Goal: Task Accomplishment & Management: Use online tool/utility

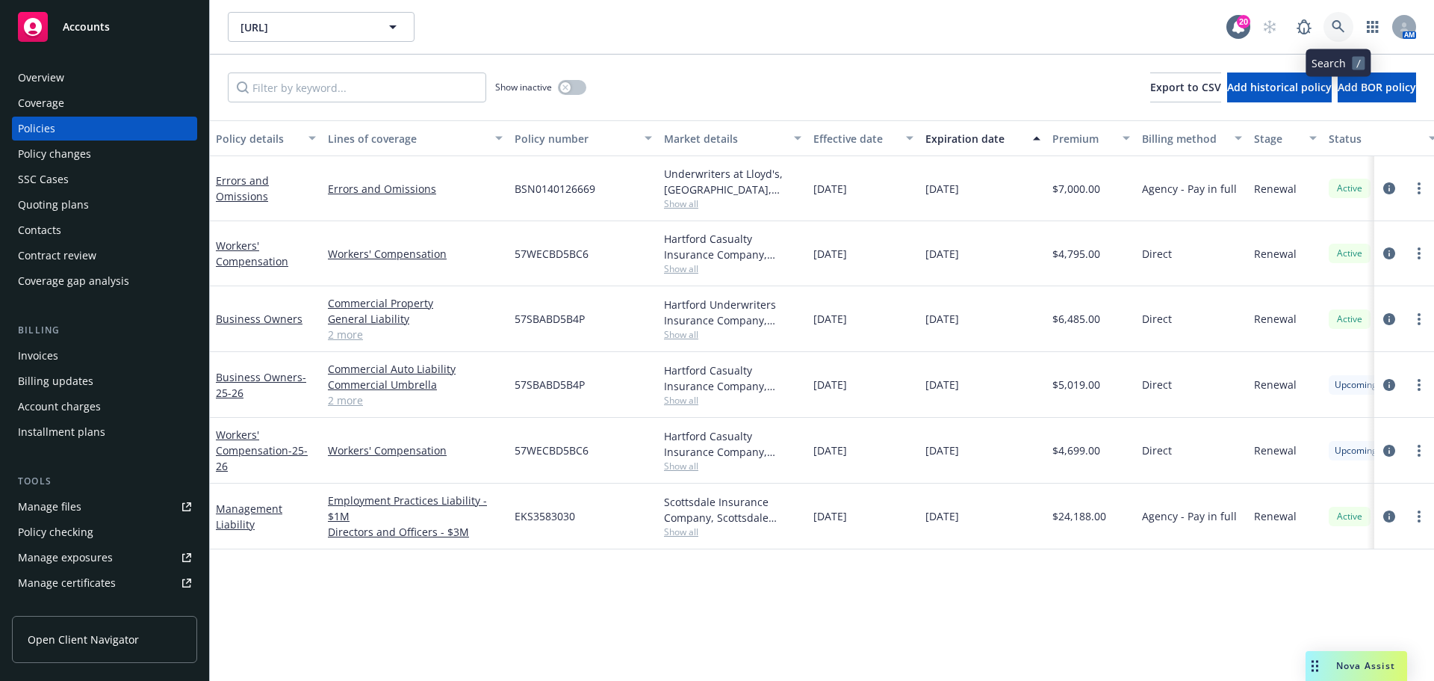
click at [1343, 19] on link at bounding box center [1339, 27] width 30 height 30
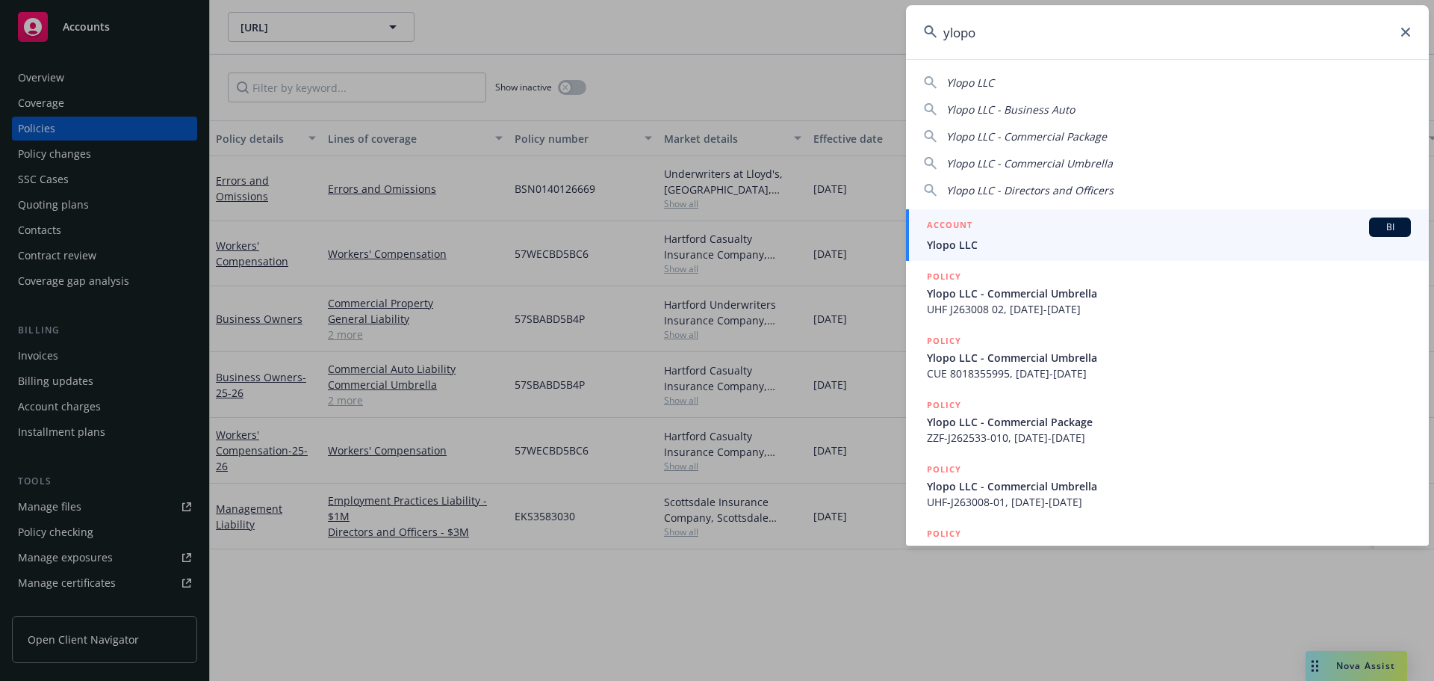
type input "ylopo"
click at [999, 247] on span "Ylopo LLC" at bounding box center [1169, 245] width 484 height 16
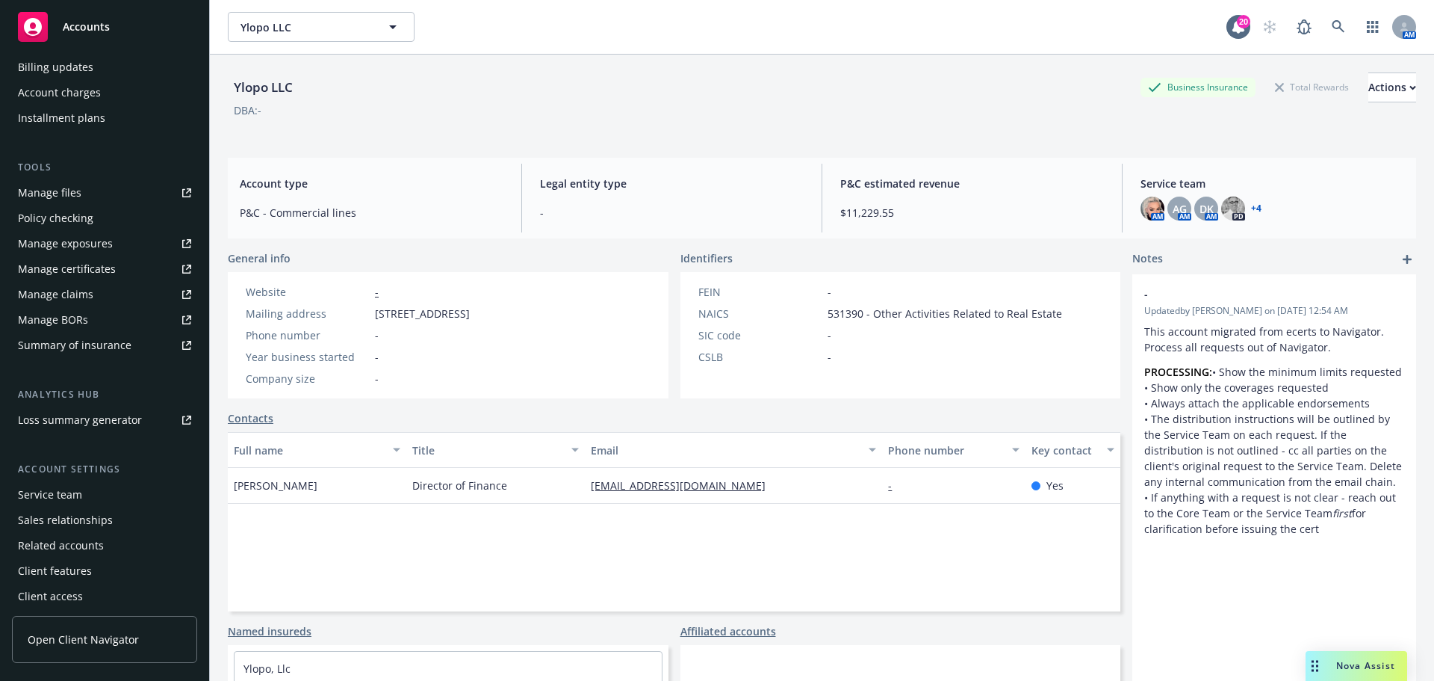
scroll to position [318, 0]
click at [69, 261] on div "Manage certificates" at bounding box center [67, 265] width 98 height 24
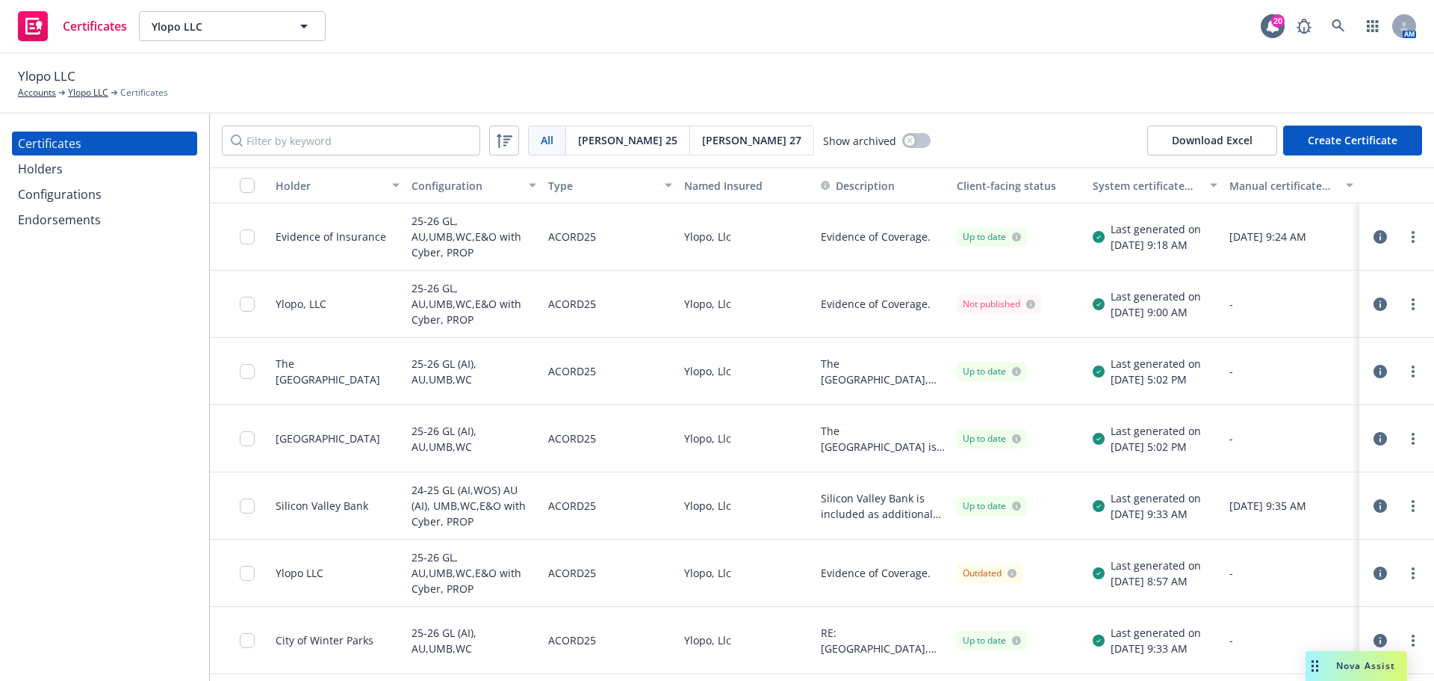
click at [70, 196] on div "Configurations" at bounding box center [60, 194] width 84 height 24
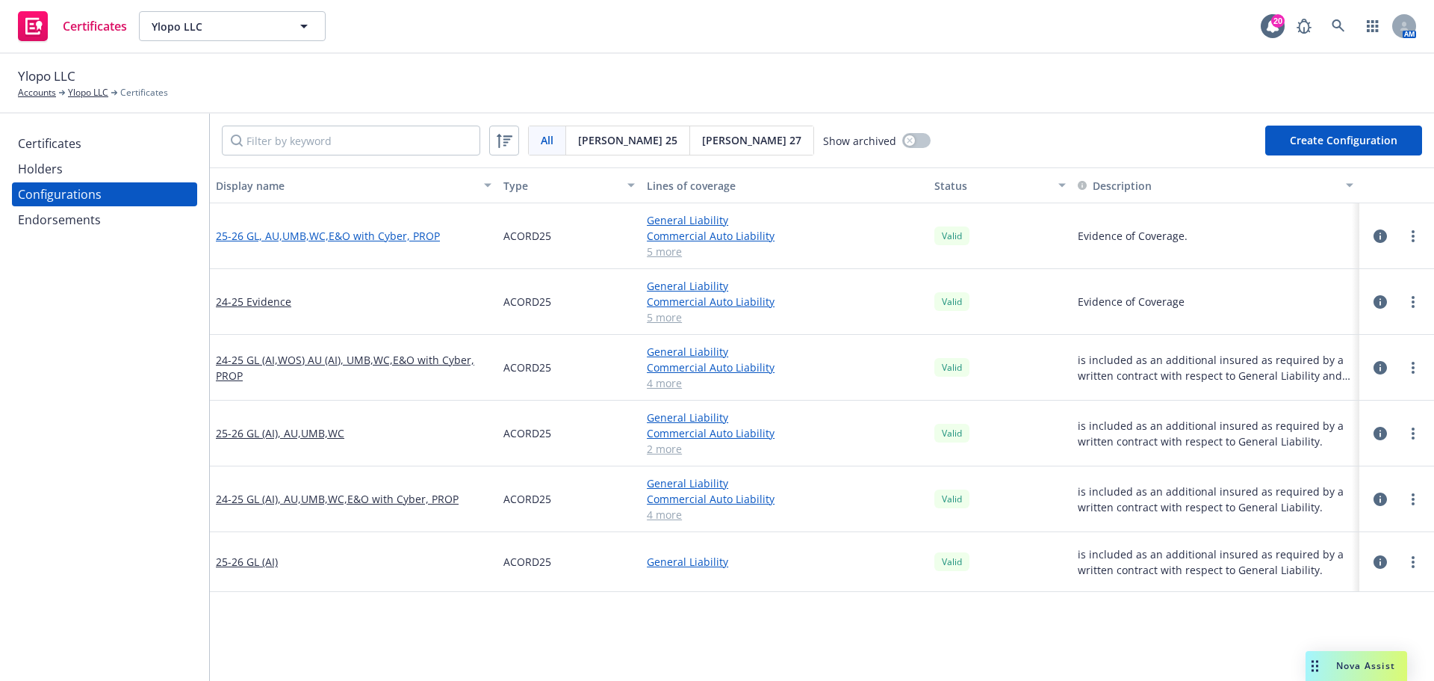
click at [347, 239] on link "25-26 GL, AU,UMB,WC,E&O with Cyber, PROP" at bounding box center [328, 236] width 224 height 16
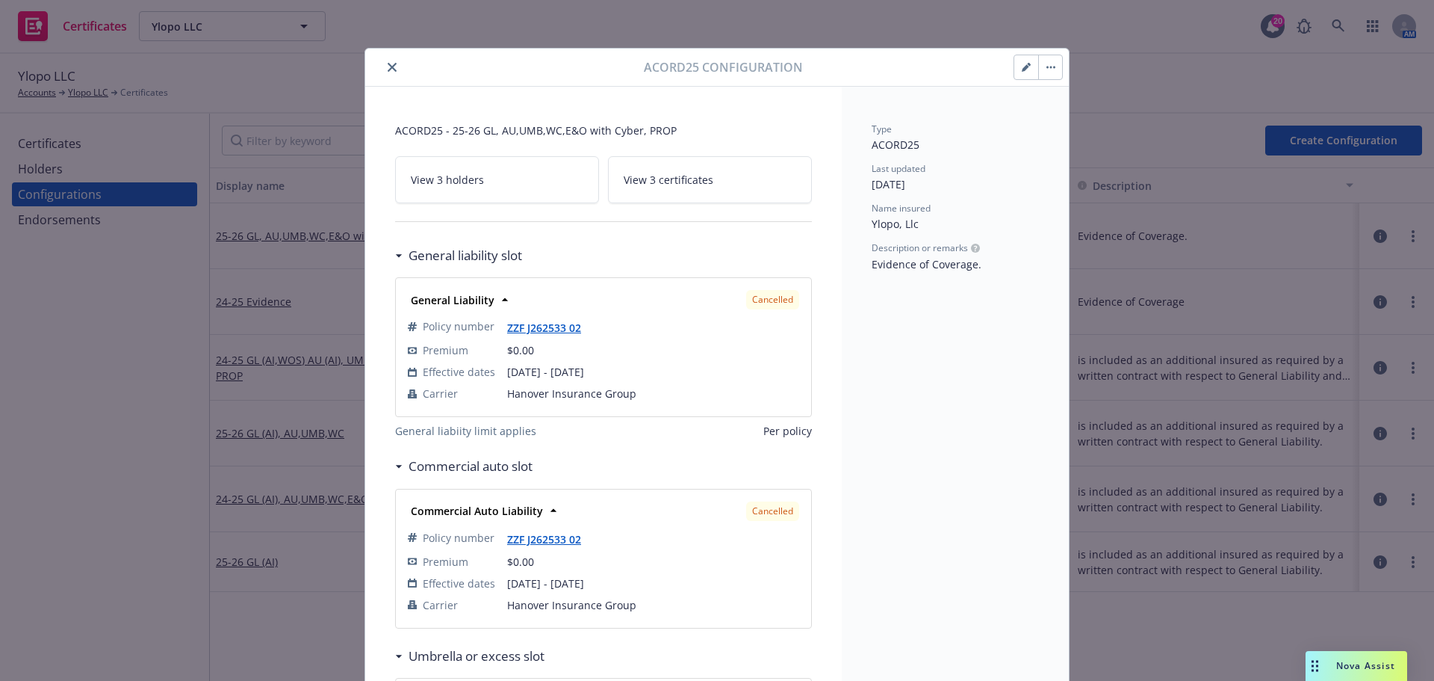
click at [390, 65] on icon "close" at bounding box center [392, 67] width 9 height 9
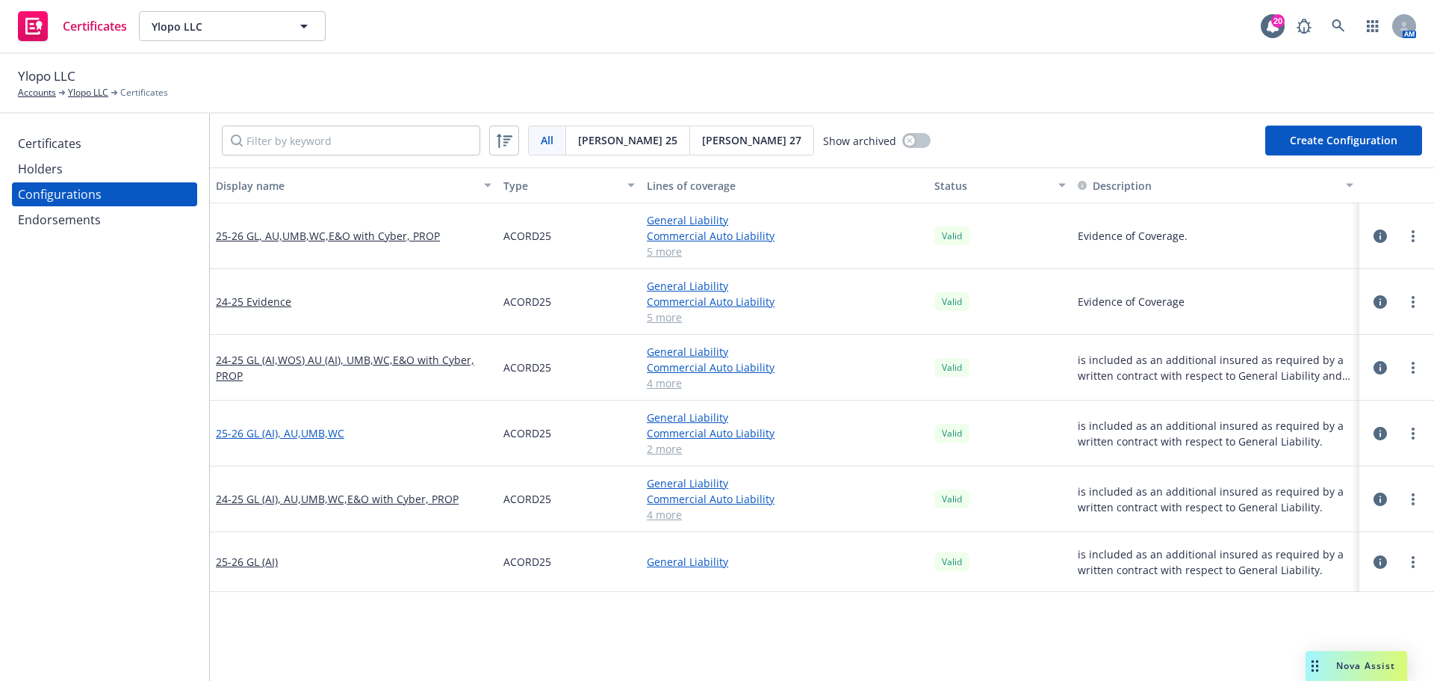
click at [319, 438] on link "25-26 GL (AI), AU,UMB,WC" at bounding box center [280, 433] width 129 height 16
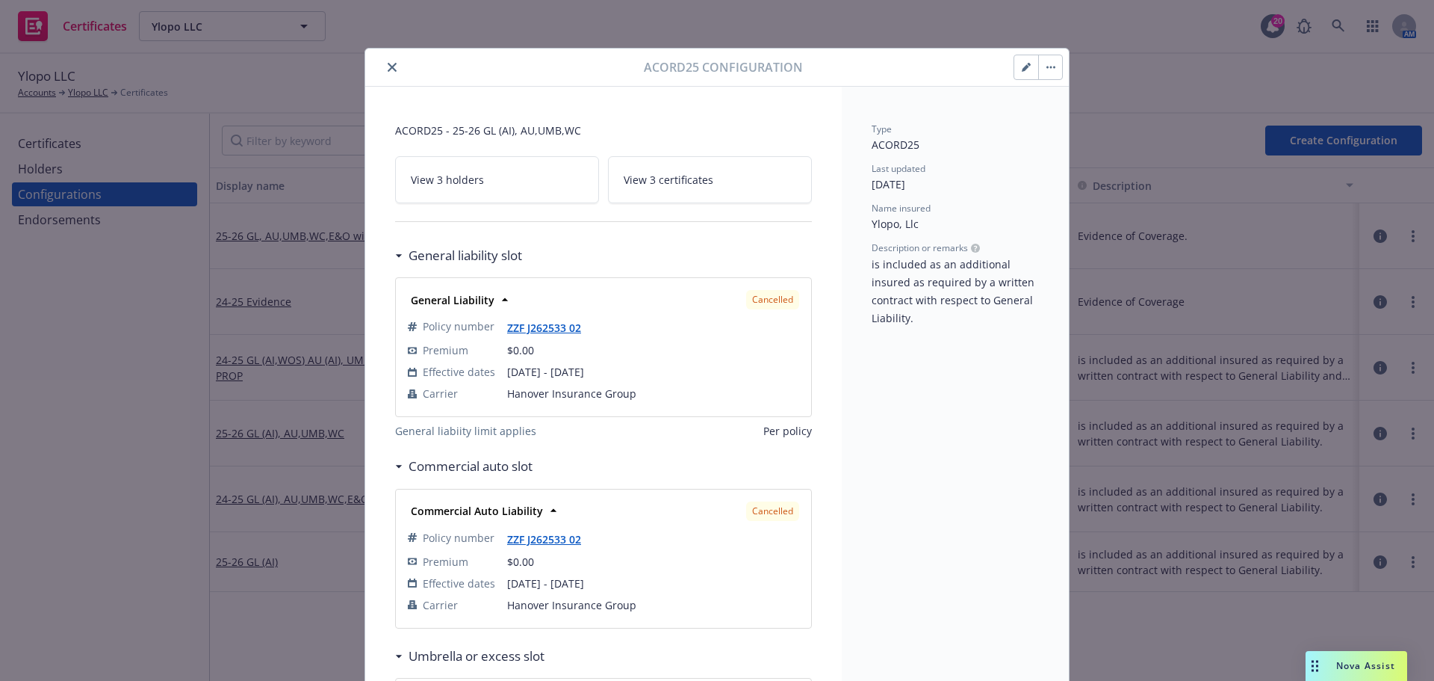
click at [396, 64] on div at bounding box center [507, 67] width 273 height 18
click at [388, 66] on icon "close" at bounding box center [392, 67] width 9 height 9
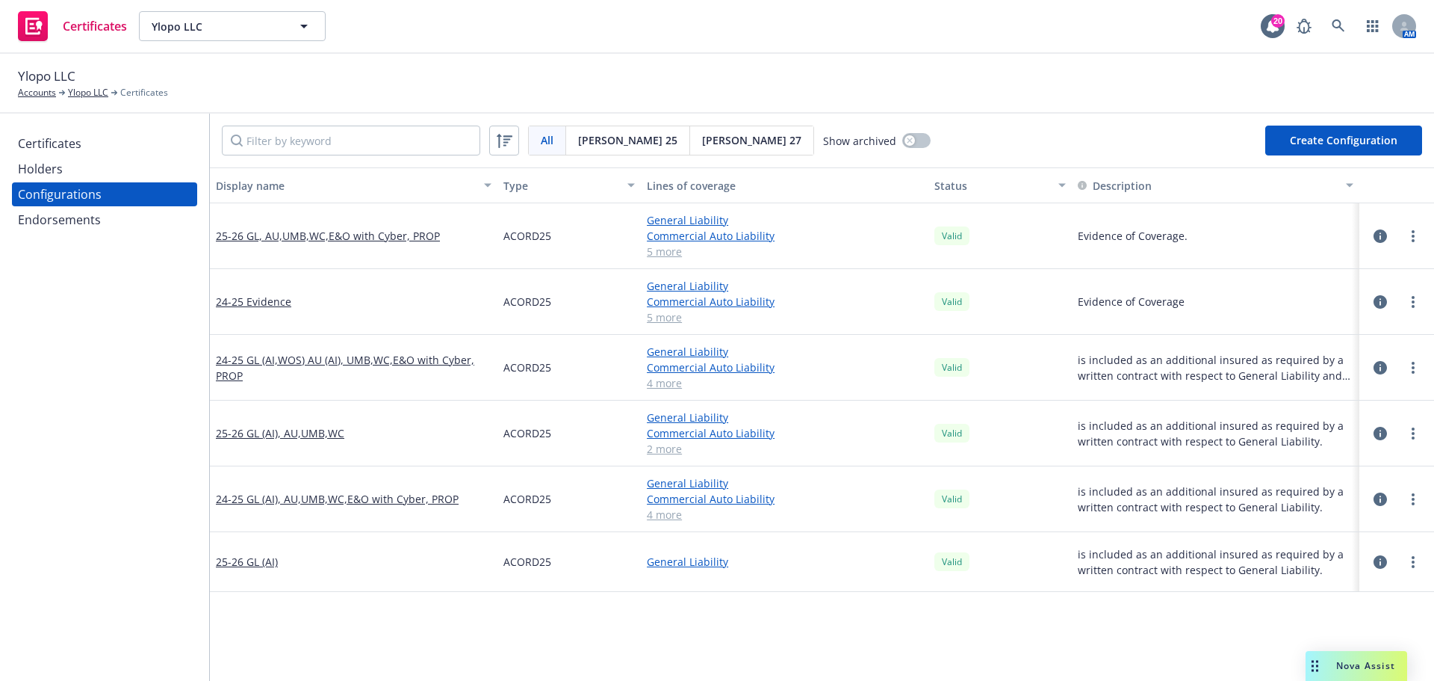
click at [1289, 133] on button "Create Configuration" at bounding box center [1344, 141] width 157 height 30
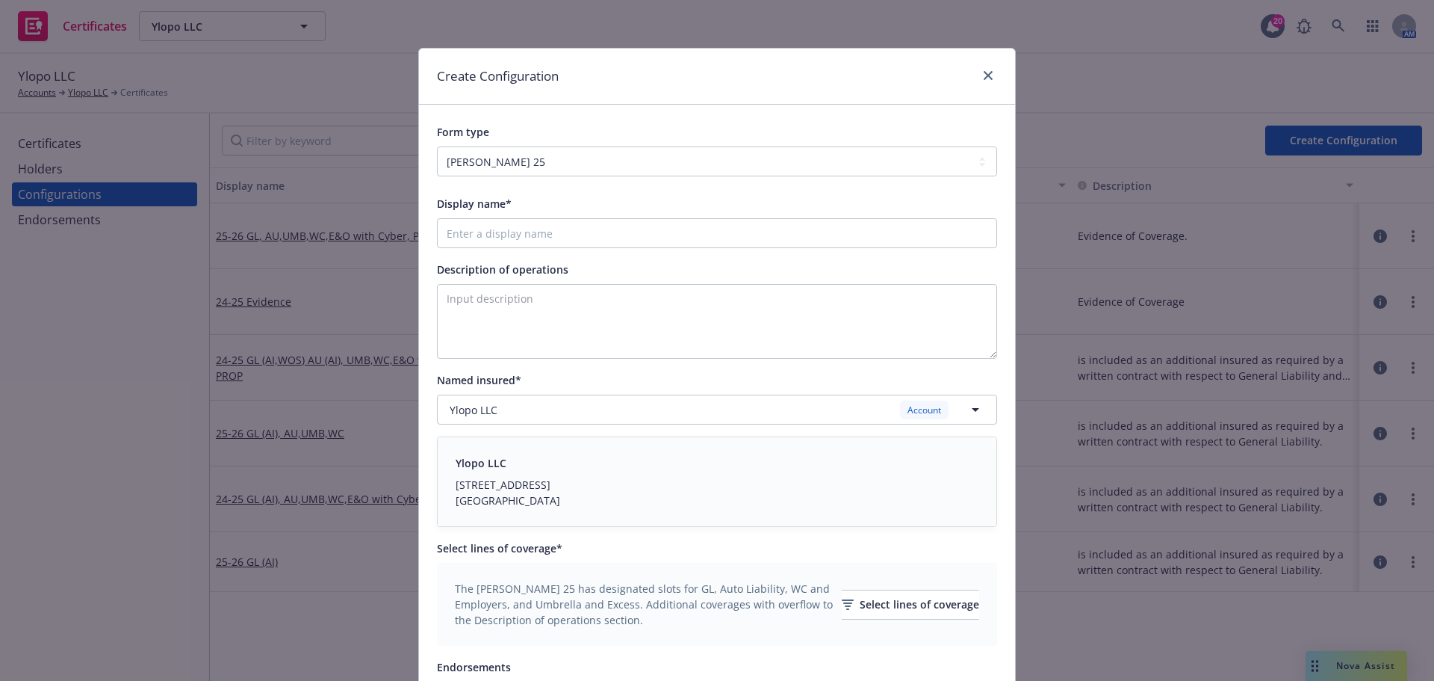
click at [738, 78] on div "Create Configuration" at bounding box center [717, 77] width 596 height 56
click at [988, 74] on link "close" at bounding box center [988, 75] width 18 height 18
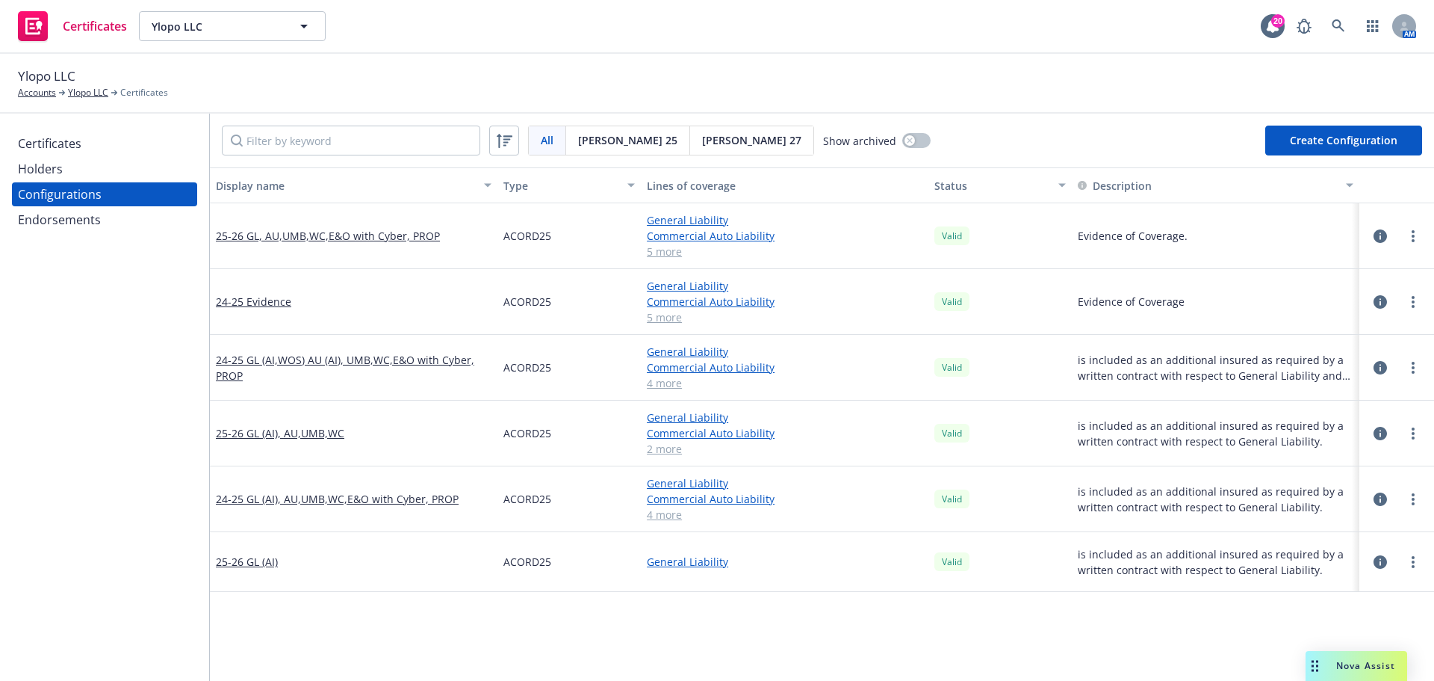
click at [1374, 362] on icon "button" at bounding box center [1380, 367] width 13 height 13
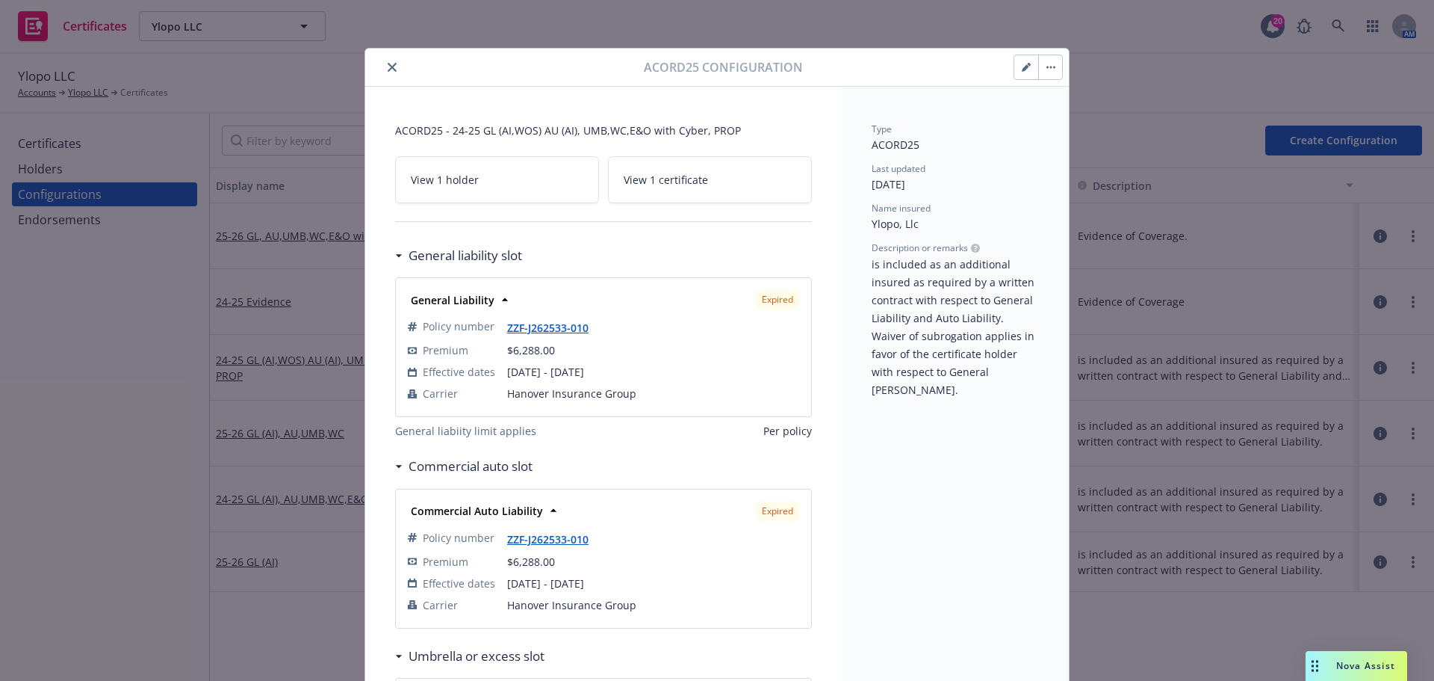
click at [388, 66] on icon "close" at bounding box center [392, 67] width 9 height 9
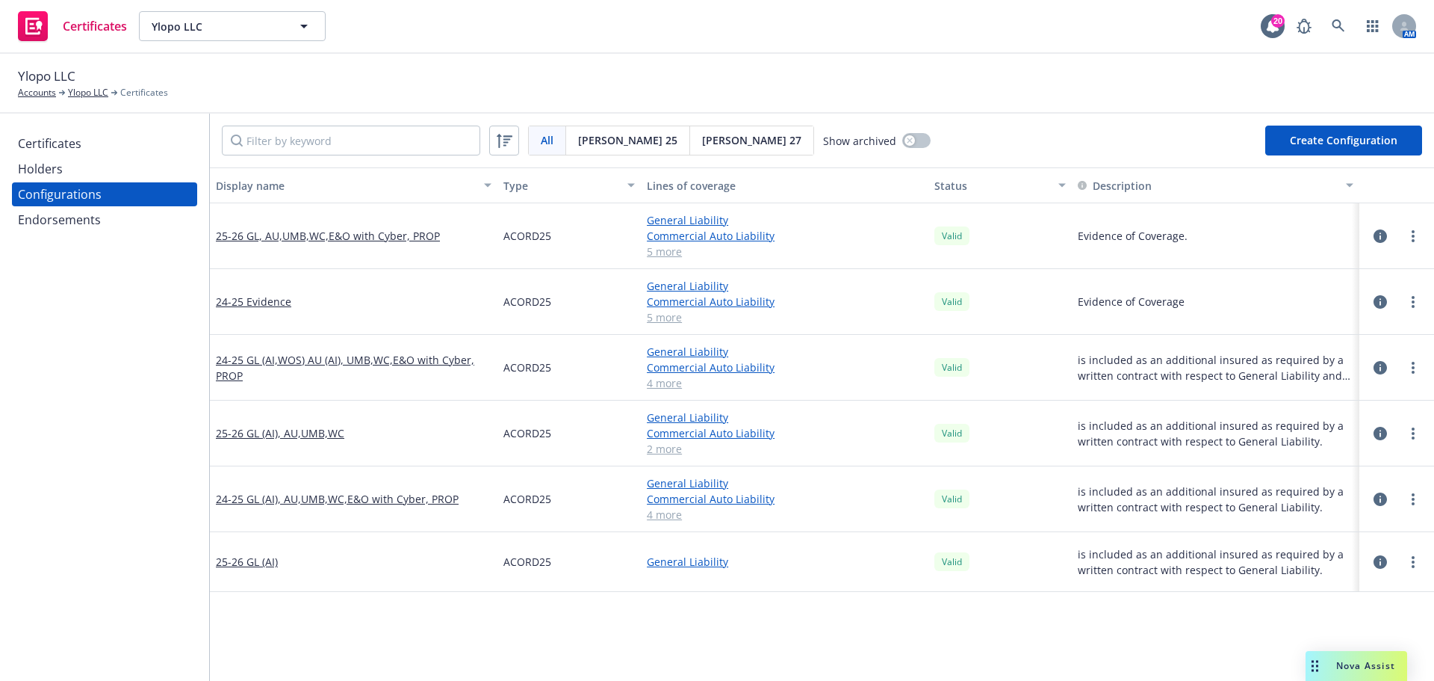
click at [122, 229] on div "Endorsements" at bounding box center [104, 220] width 173 height 24
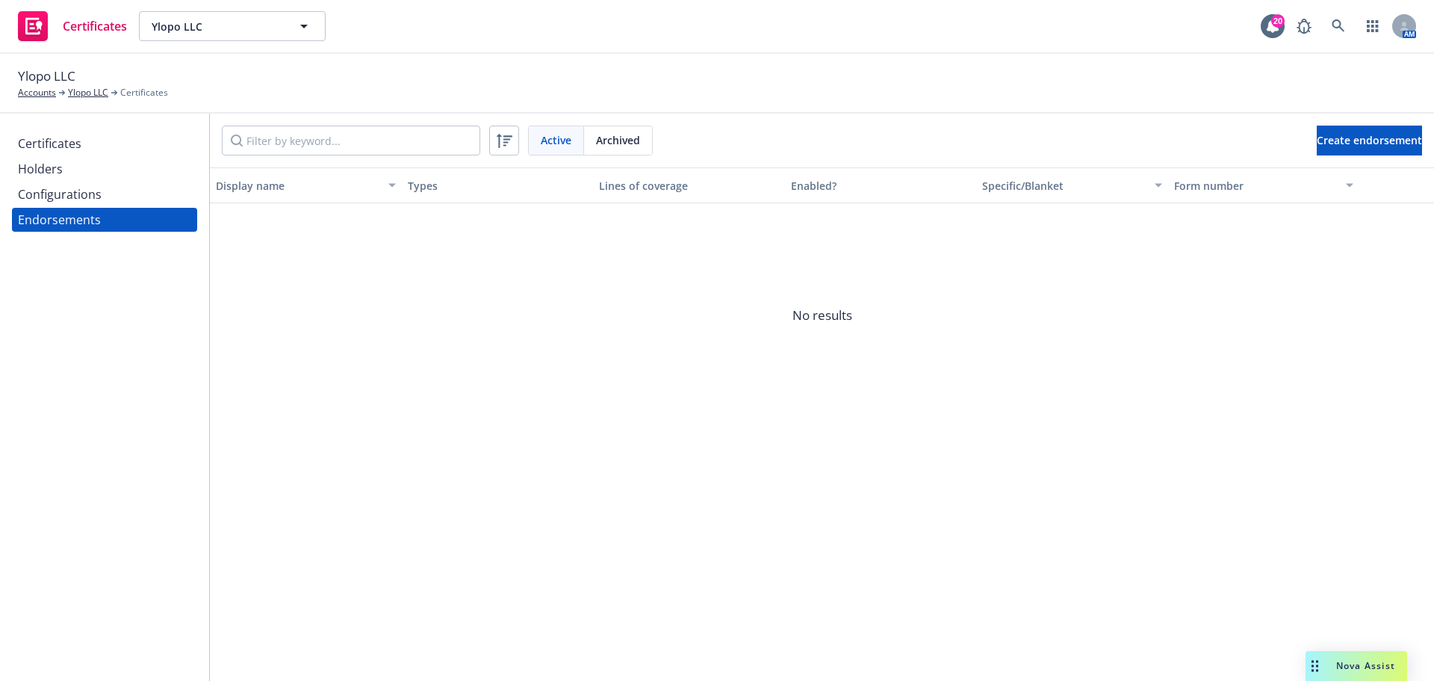
click at [35, 188] on div "Configurations" at bounding box center [60, 194] width 84 height 24
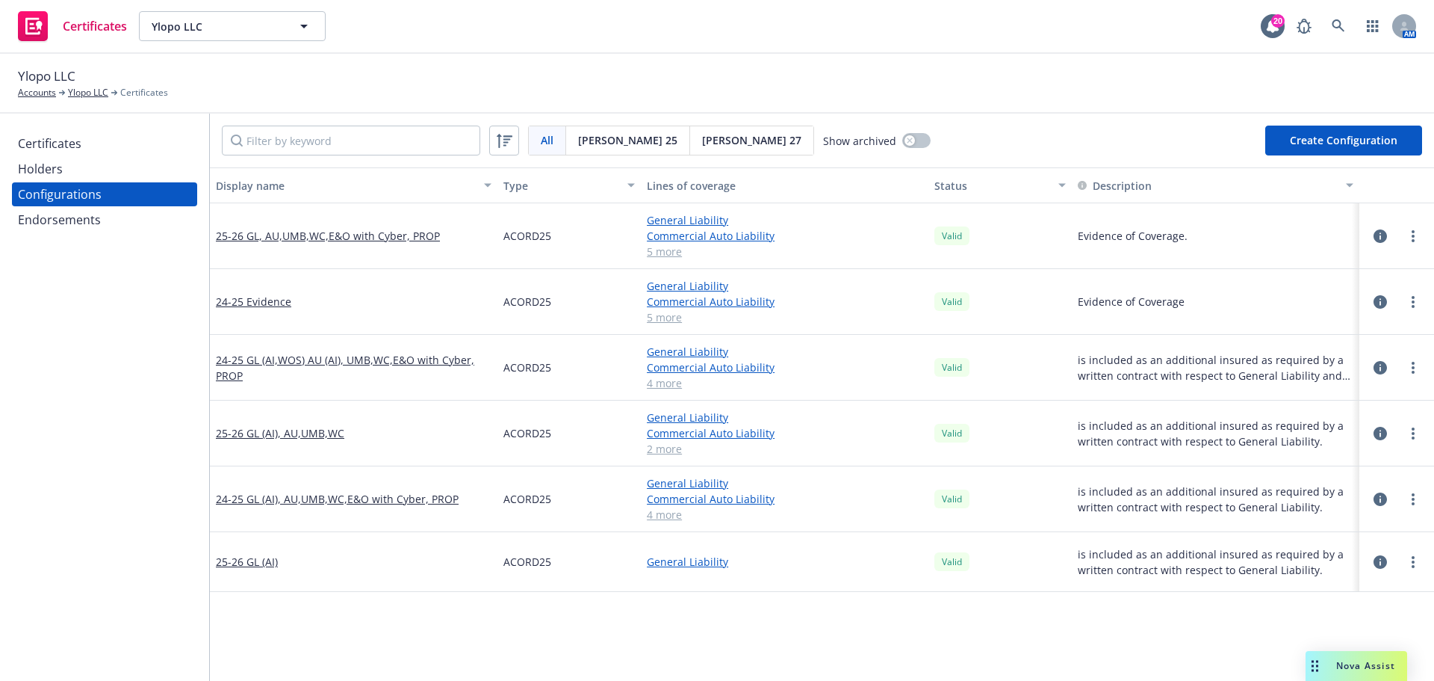
click at [1341, 145] on button "Create Configuration" at bounding box center [1344, 141] width 157 height 30
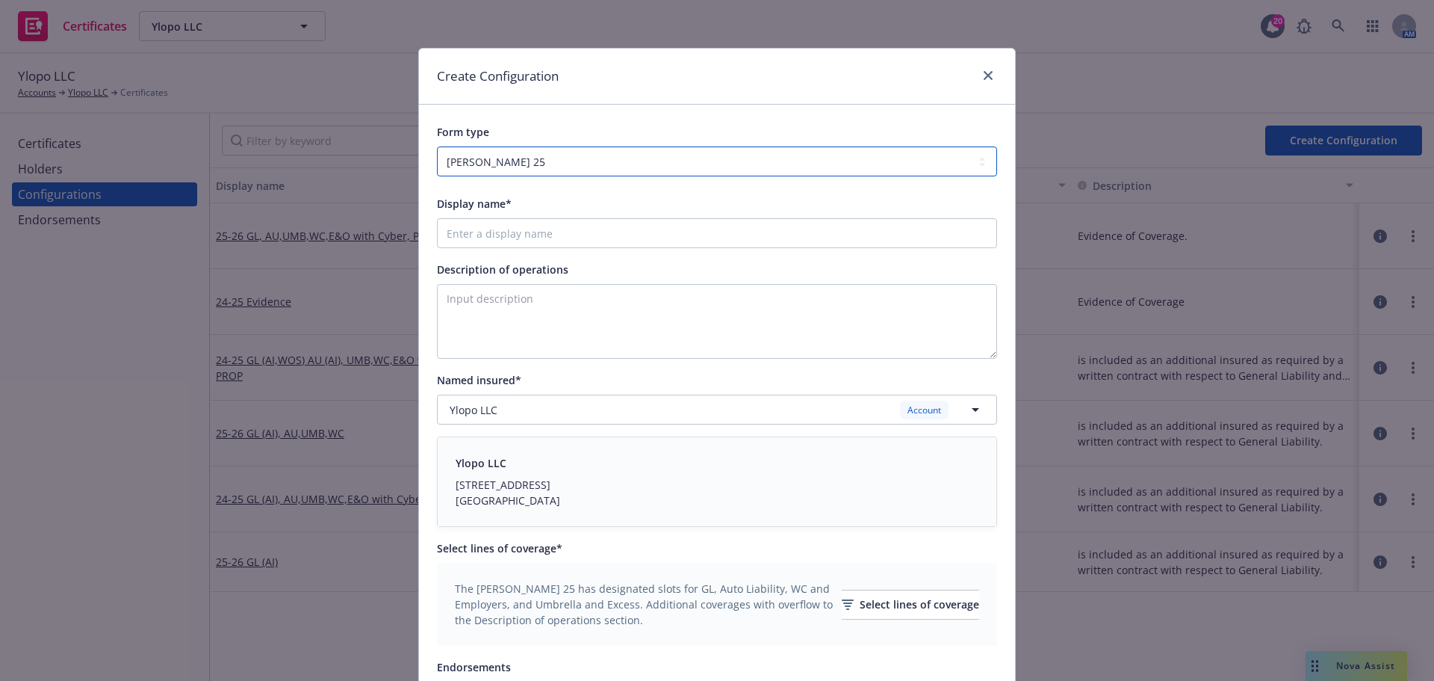
click at [589, 161] on select "[PERSON_NAME] 25 [PERSON_NAME] 27" at bounding box center [717, 161] width 560 height 30
click at [595, 156] on select "[PERSON_NAME] 25 [PERSON_NAME] 27" at bounding box center [717, 161] width 560 height 30
click at [542, 238] on input "Display name*" at bounding box center [717, 233] width 560 height 30
drag, startPoint x: 656, startPoint y: 234, endPoint x: 234, endPoint y: 211, distance: 422.8
click at [235, 212] on div "Create Configuration Form type [PERSON_NAME] 25 [PERSON_NAME] 27 Display name* …" at bounding box center [717, 340] width 1434 height 681
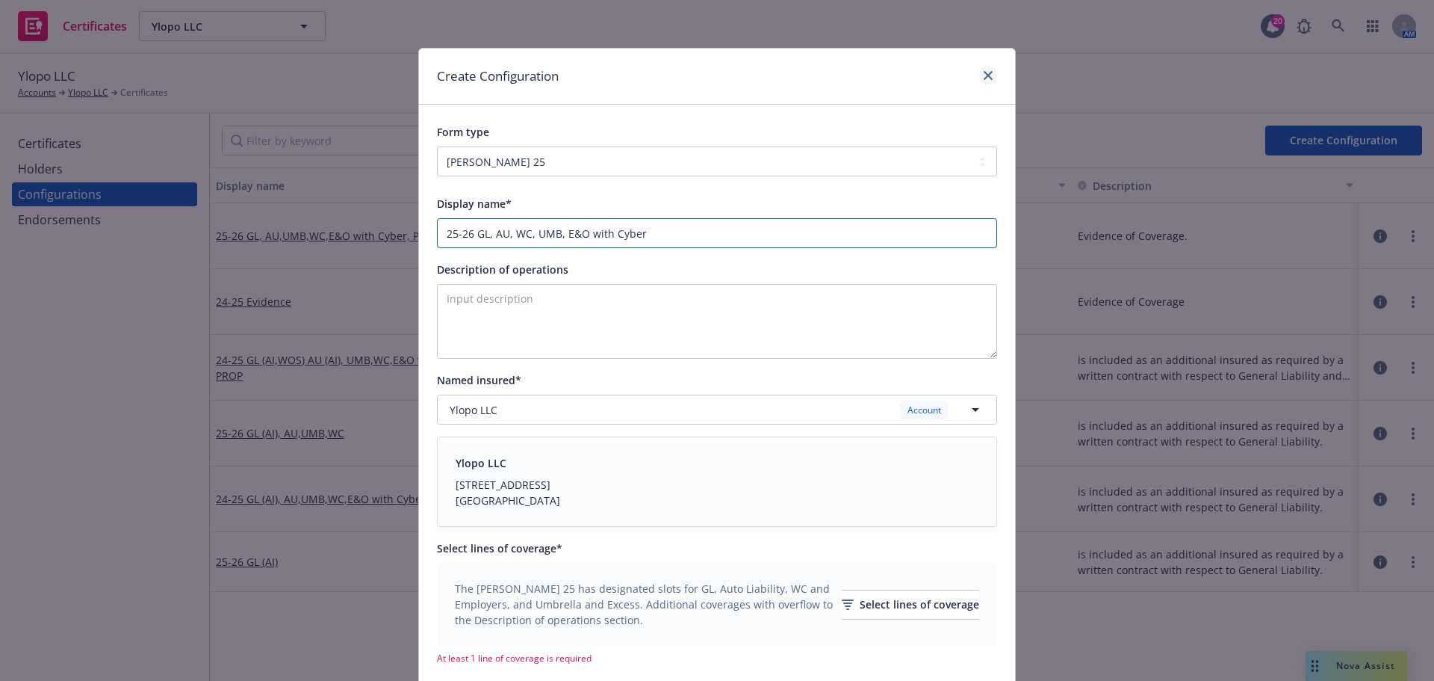
type input "25-26 GL, AU, WC, UMB, E&O with Cyber"
click at [981, 67] on link "close" at bounding box center [988, 75] width 18 height 18
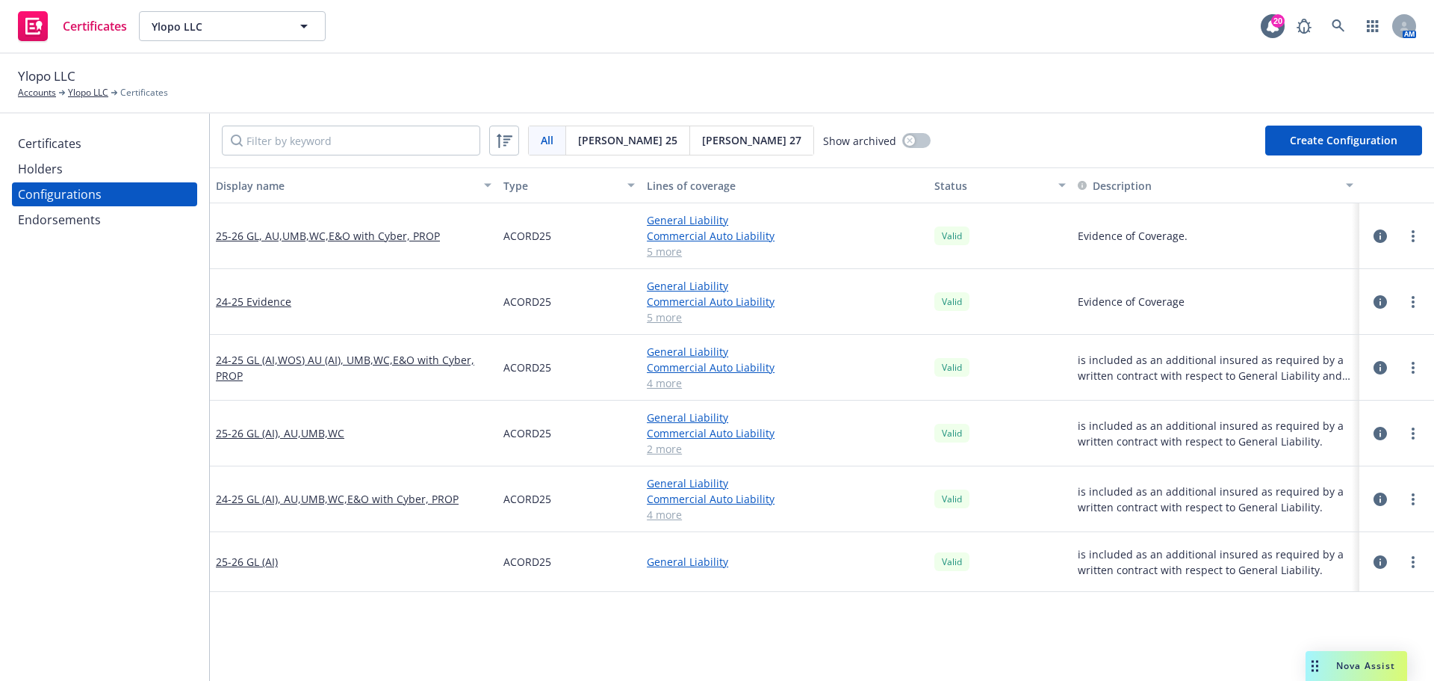
click at [1357, 140] on button "Create Configuration" at bounding box center [1344, 141] width 157 height 30
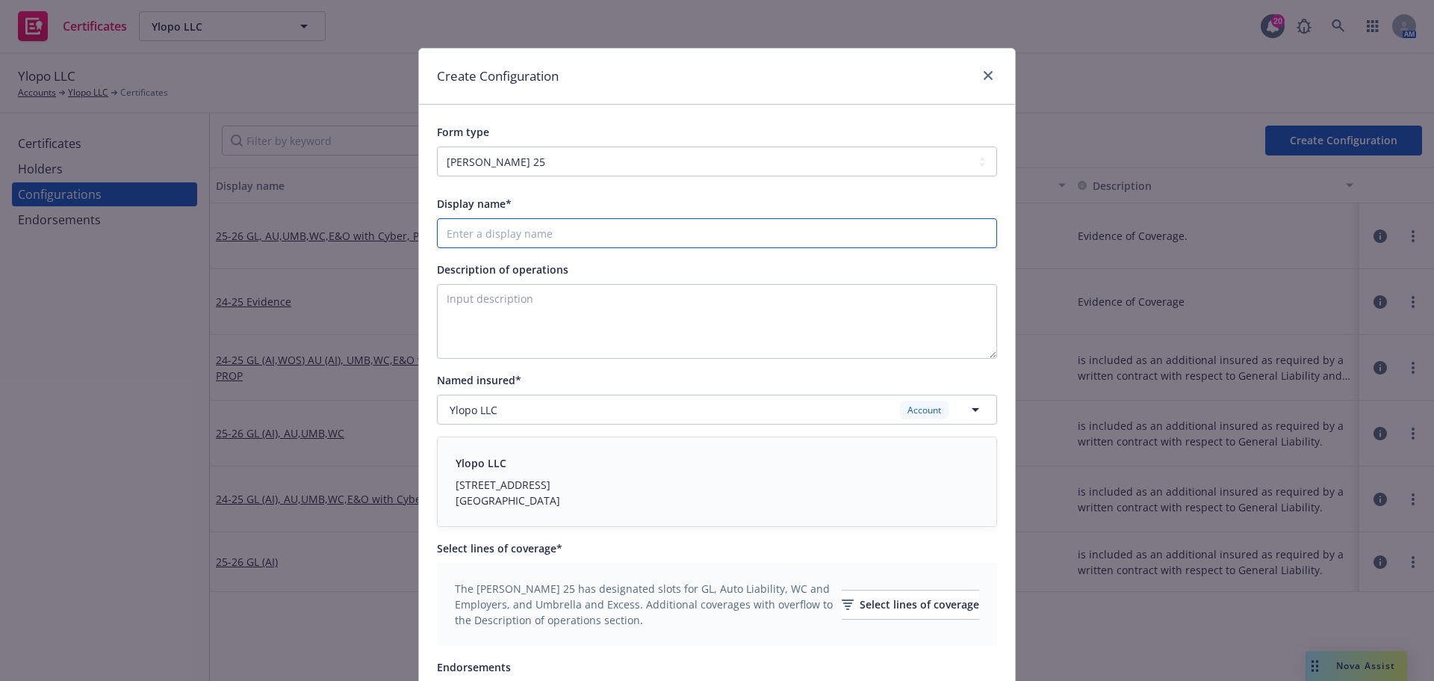
click at [611, 245] on input "Display name*" at bounding box center [717, 233] width 560 height 30
paste input "25-26 GL, AU, WC, UMB, E&O with Cyber"
type input "25-26 GL, AU, WC, UMB, E&O with Cyber, Property"
